Goal: Task Accomplishment & Management: Manage account settings

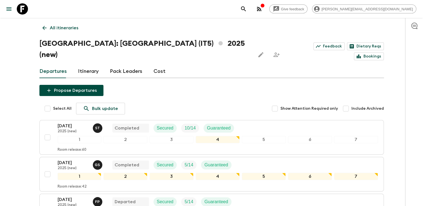
click at [46, 29] on icon at bounding box center [44, 28] width 6 height 6
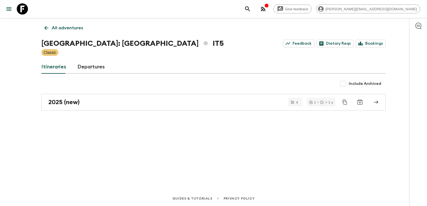
click at [49, 27] on icon at bounding box center [46, 28] width 6 height 6
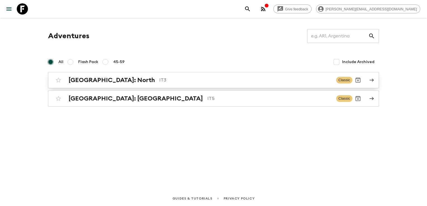
click at [159, 81] on p "IT3" at bounding box center [245, 80] width 173 height 7
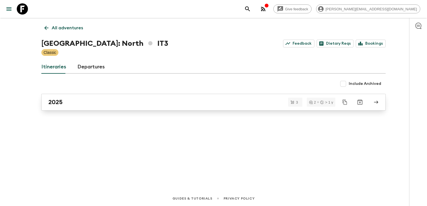
click at [98, 106] on link "2025" at bounding box center [213, 102] width 345 height 17
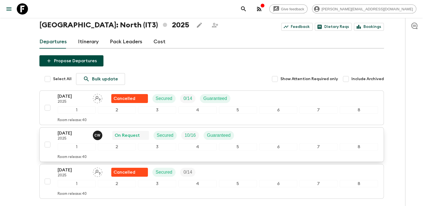
scroll to position [28, 0]
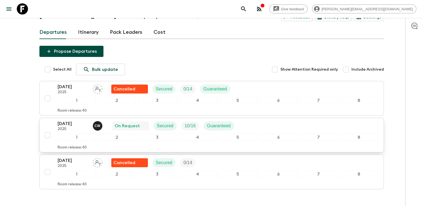
click at [73, 125] on p "[DATE]" at bounding box center [73, 124] width 31 height 7
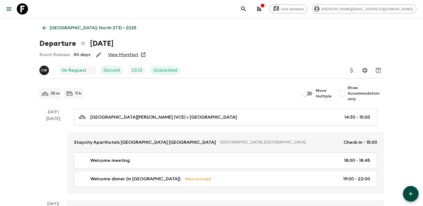
click at [140, 56] on icon at bounding box center [143, 55] width 6 height 6
click at [133, 56] on link "View Manifest" at bounding box center [123, 55] width 30 height 6
